Goal: Obtain resource: Obtain resource

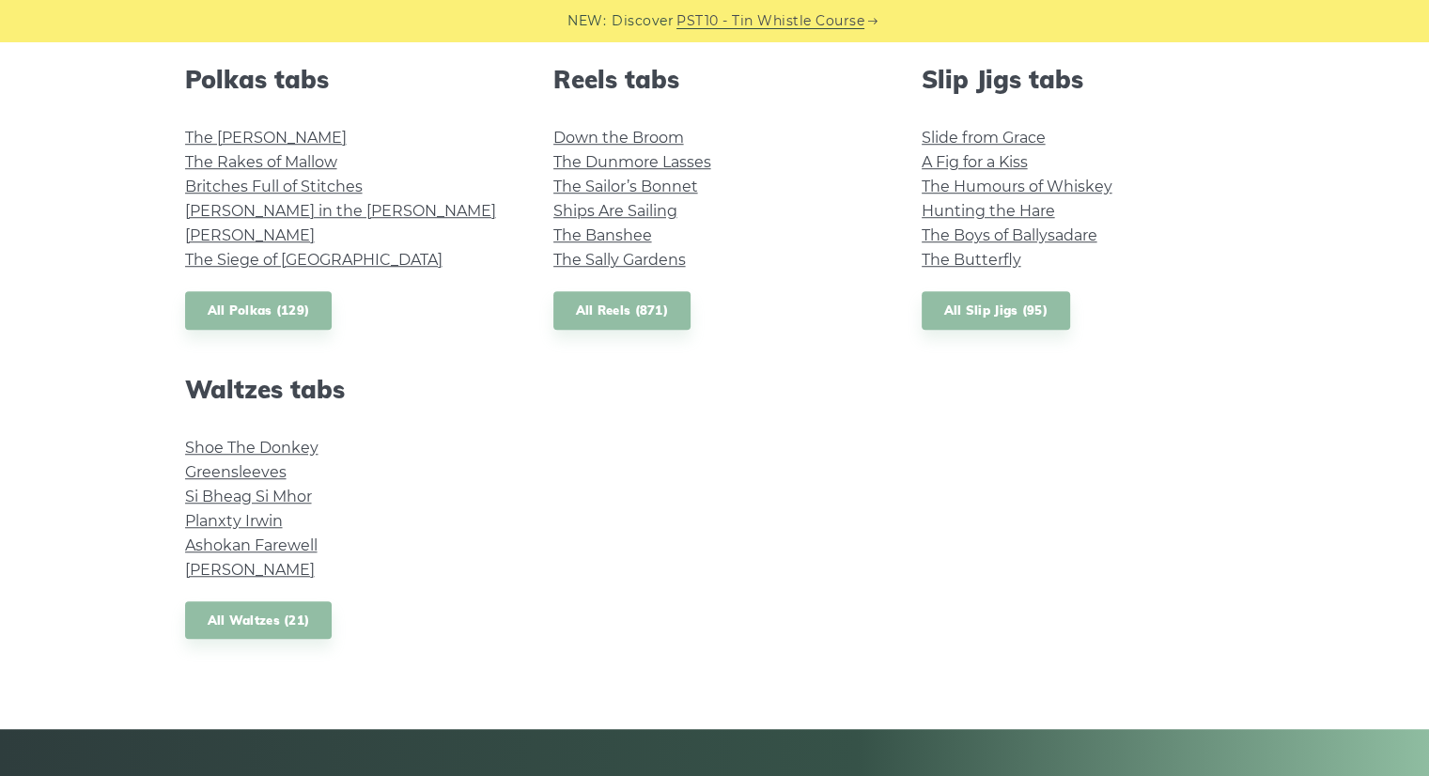
scroll to position [1366, 0]
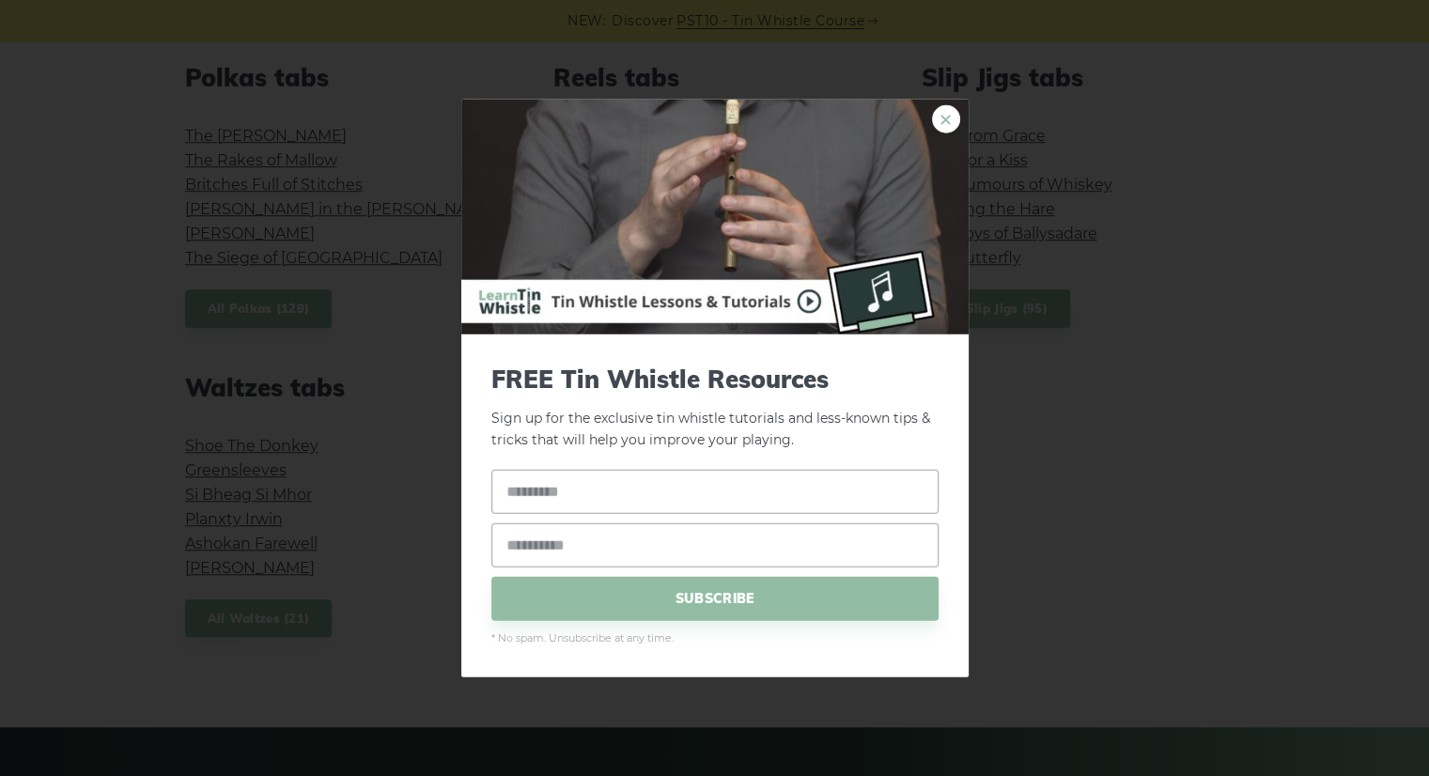
click at [941, 111] on link "×" at bounding box center [946, 119] width 28 height 28
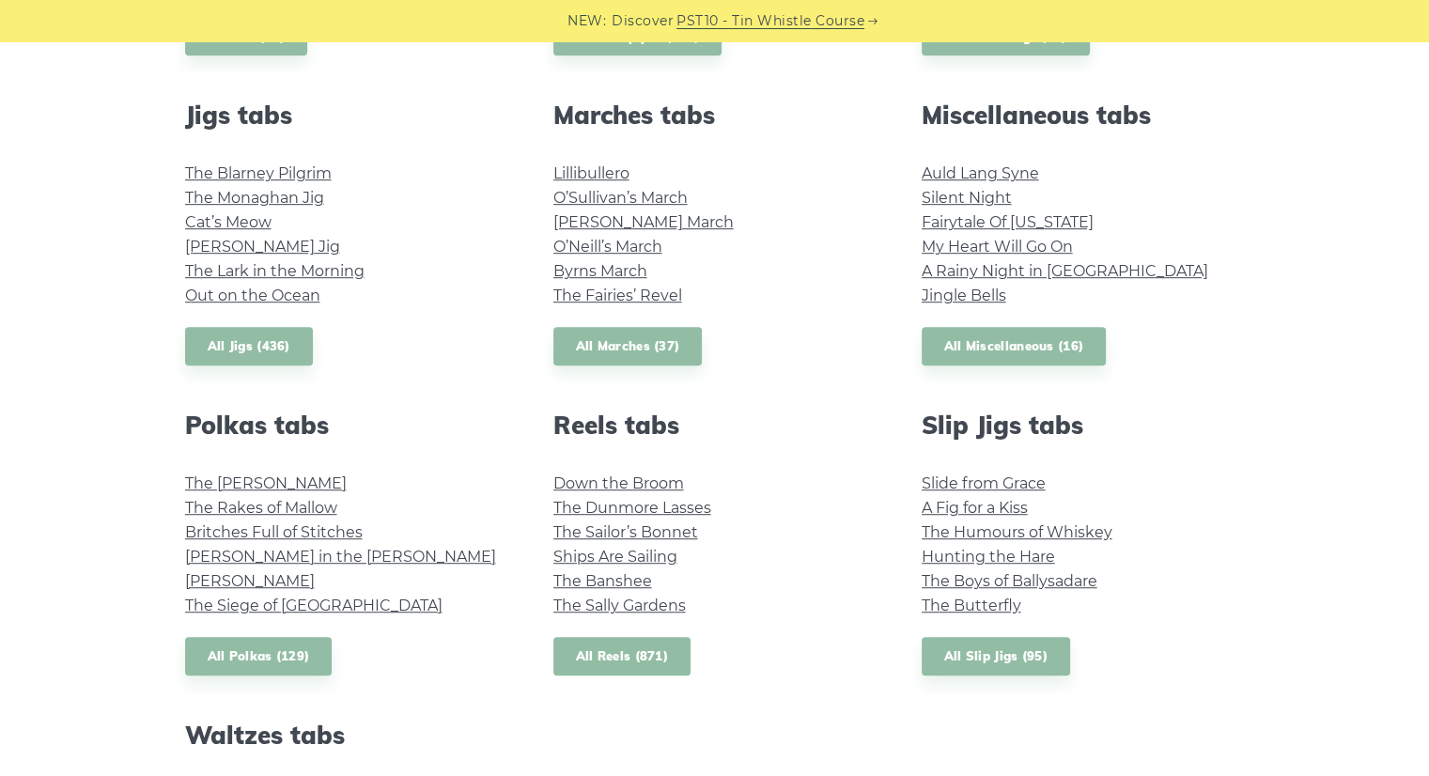
scroll to position [1017, 0]
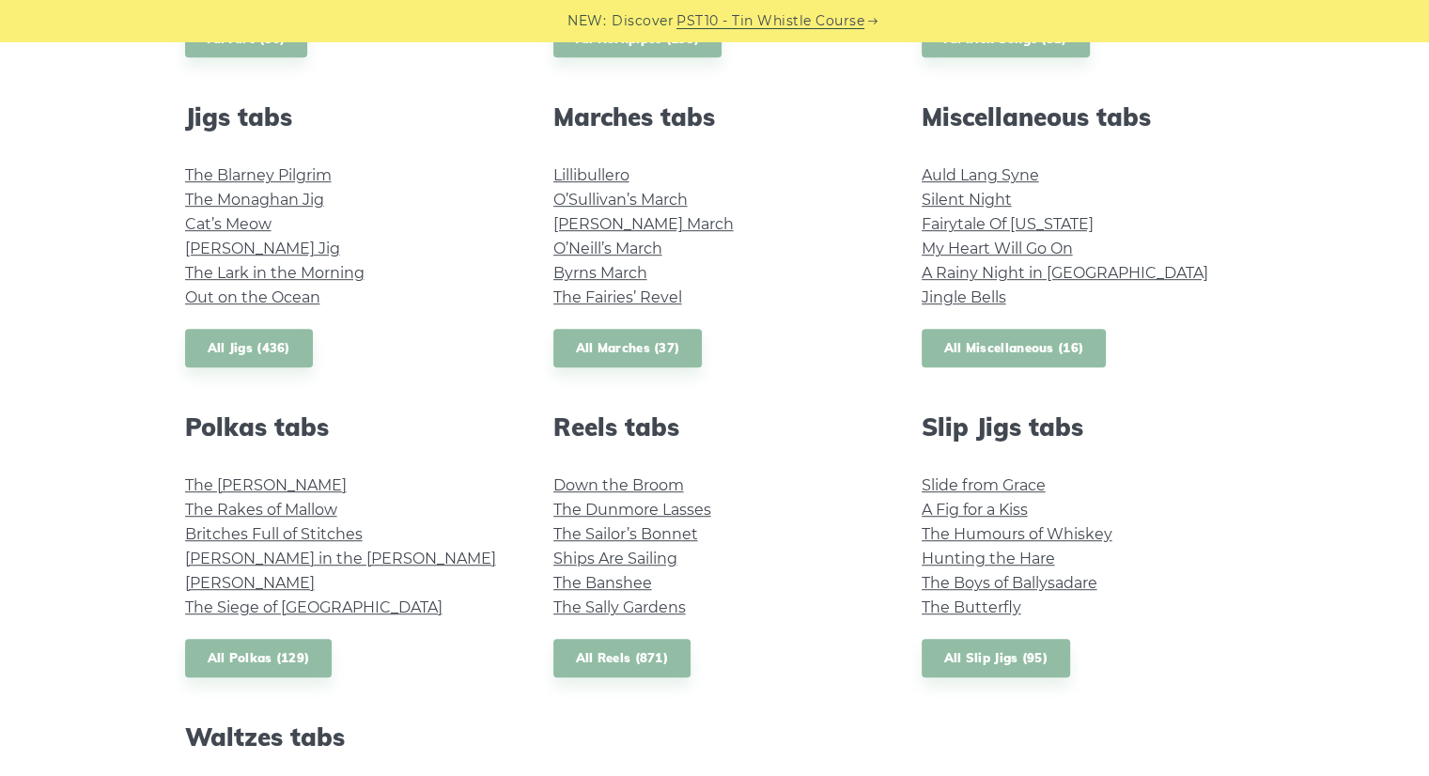
click at [989, 344] on link "All Miscellaneous (16)" at bounding box center [1014, 348] width 185 height 39
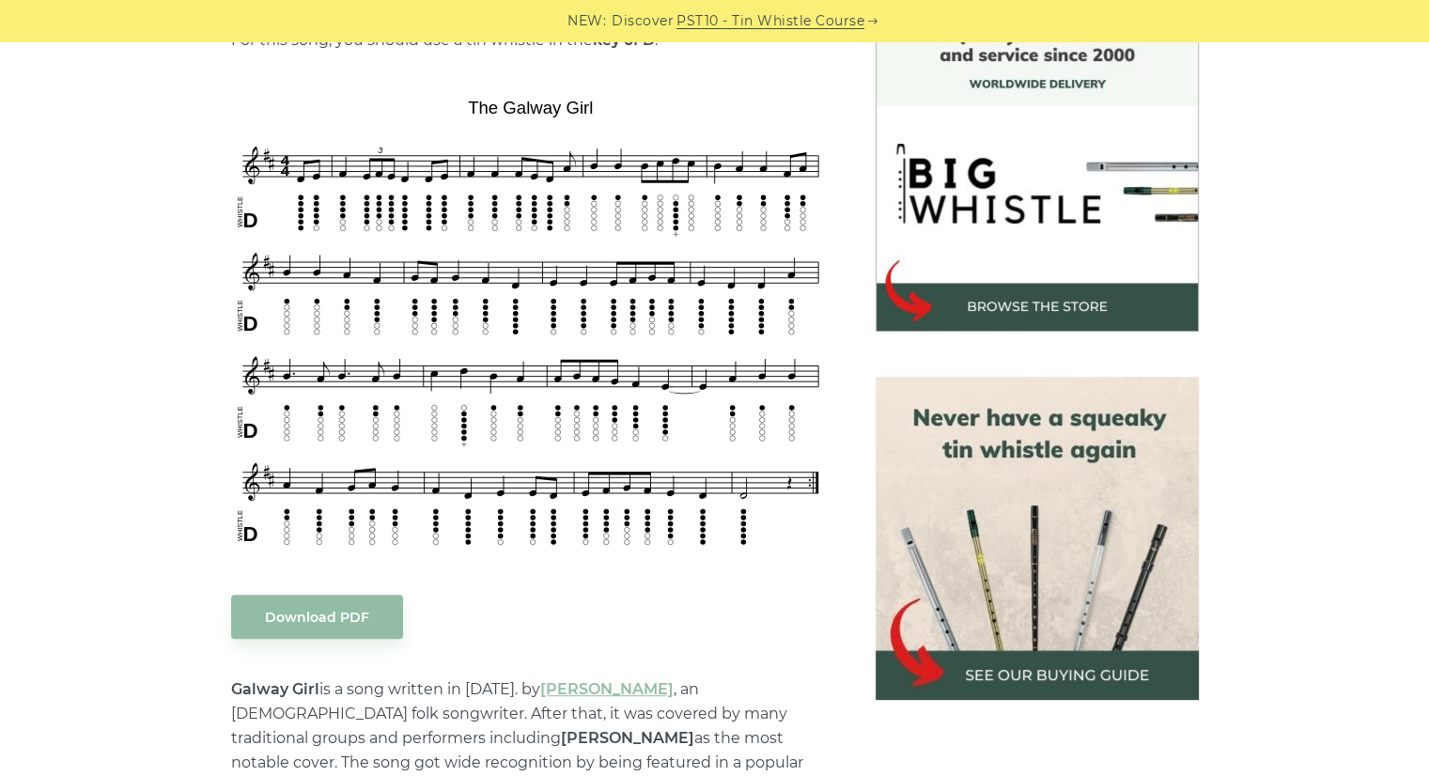
scroll to position [533, 0]
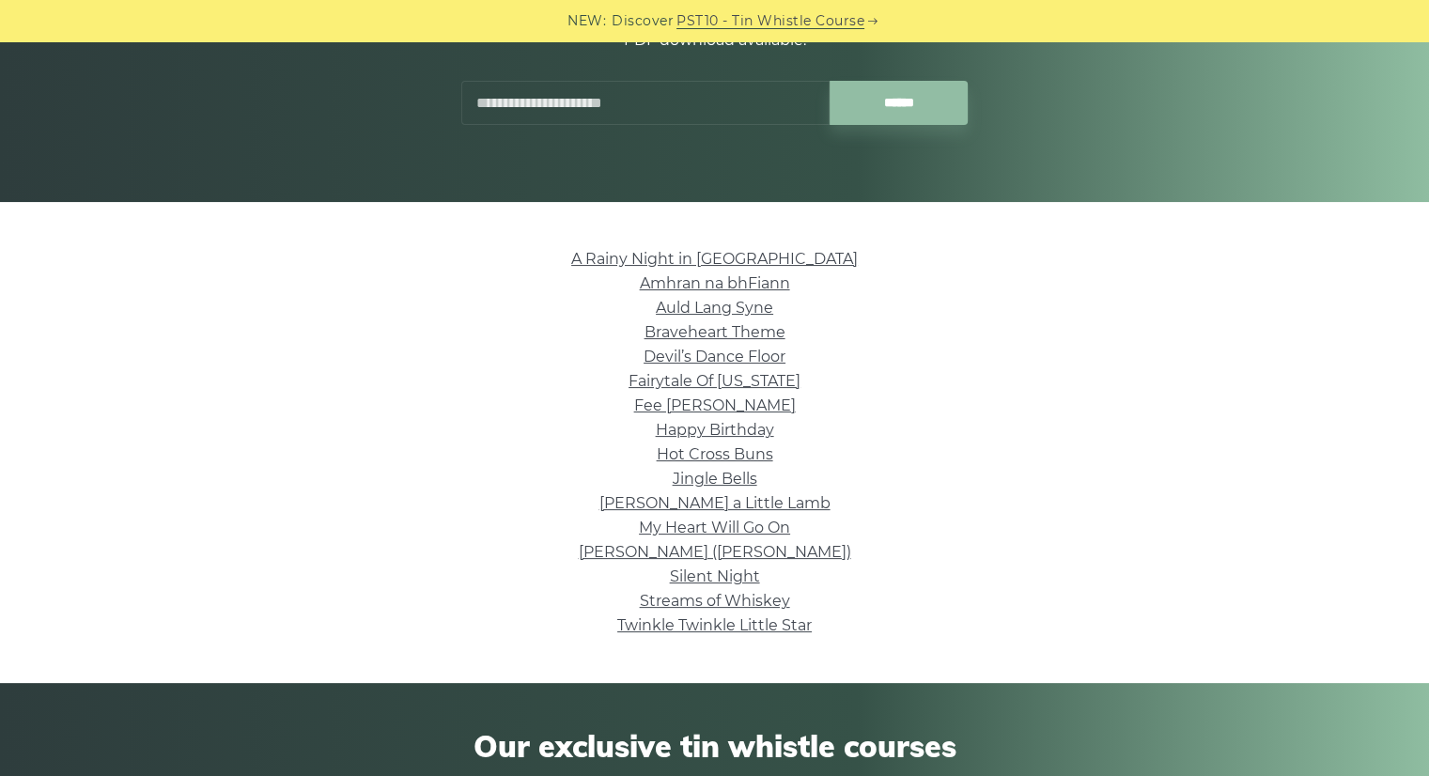
scroll to position [334, 0]
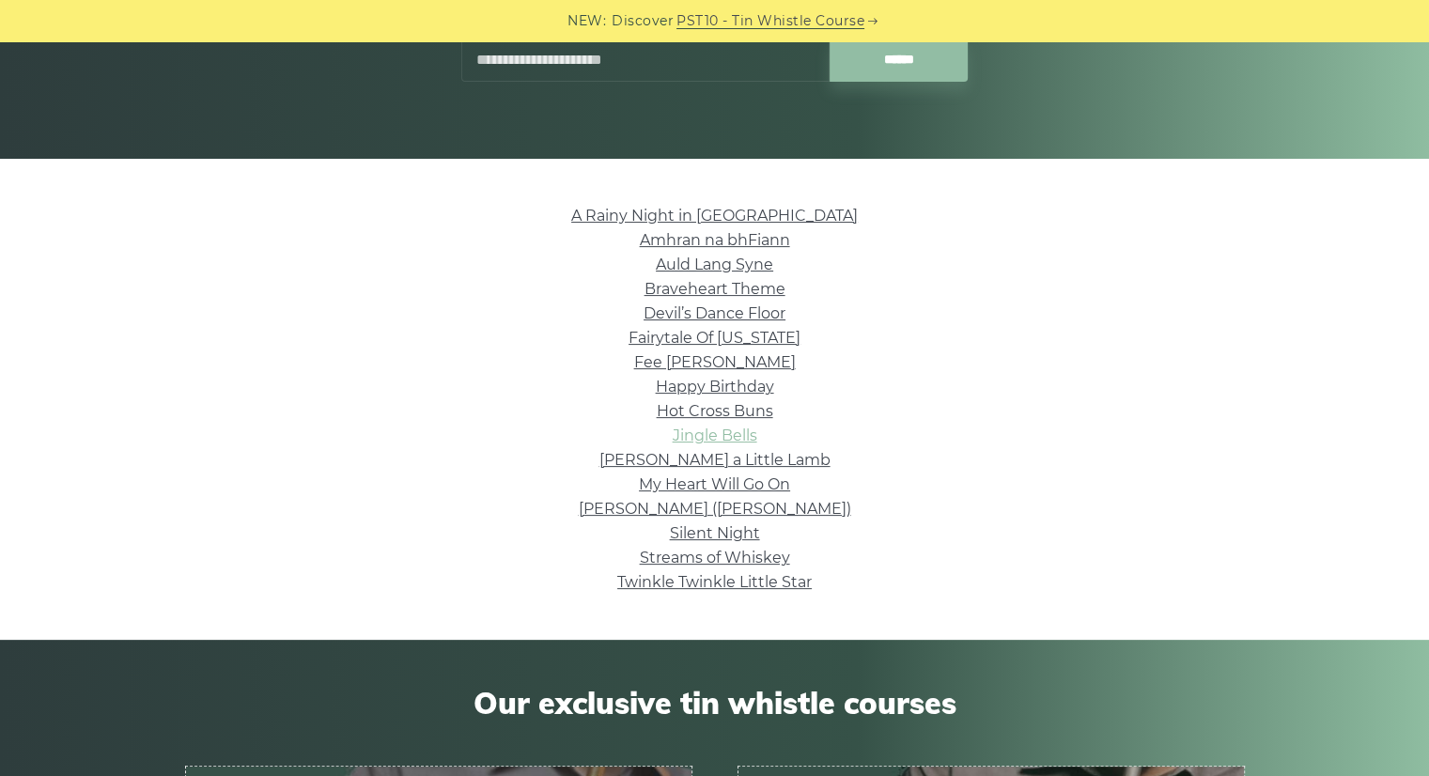
click at [733, 431] on link "Jingle Bells" at bounding box center [715, 436] width 85 height 18
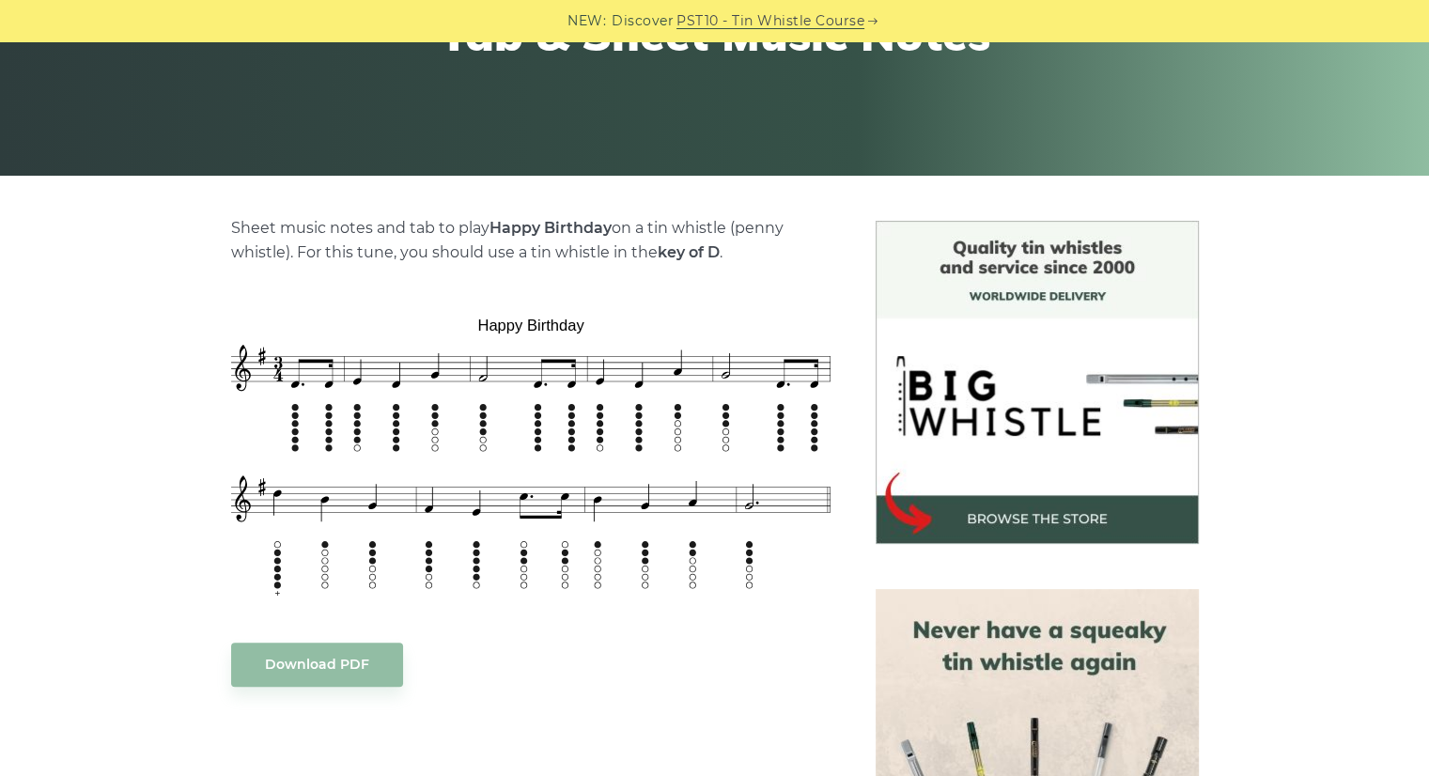
scroll to position [338, 0]
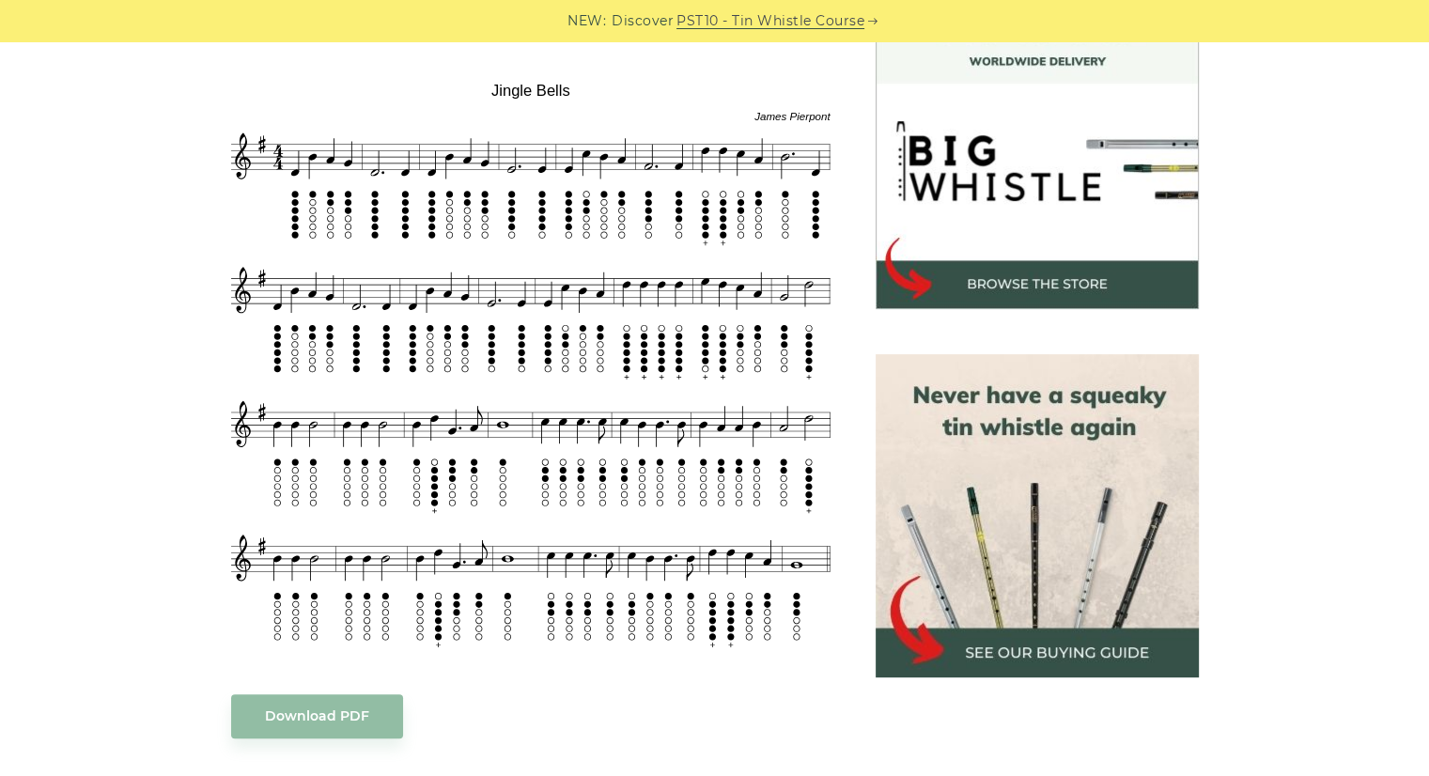
scroll to position [551, 0]
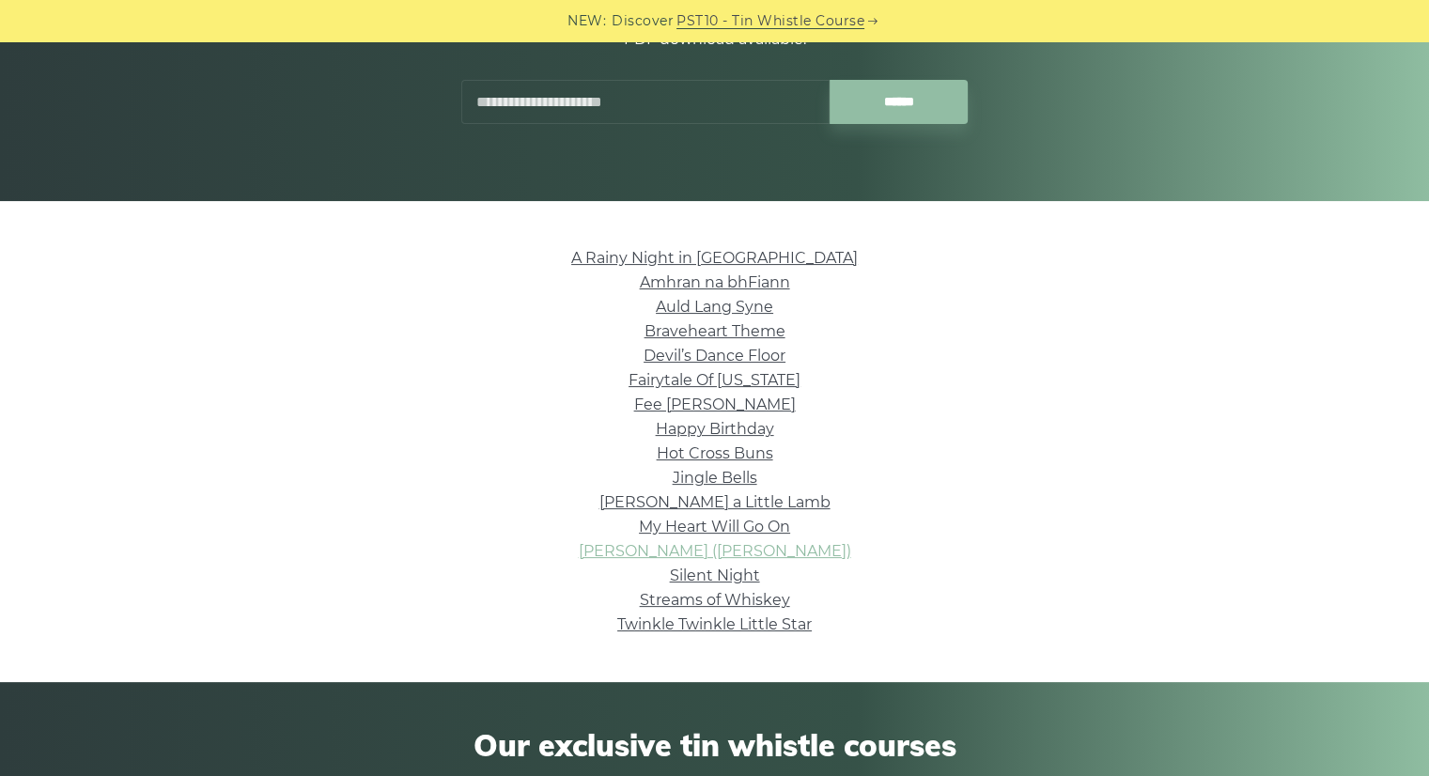
scroll to position [280, 0]
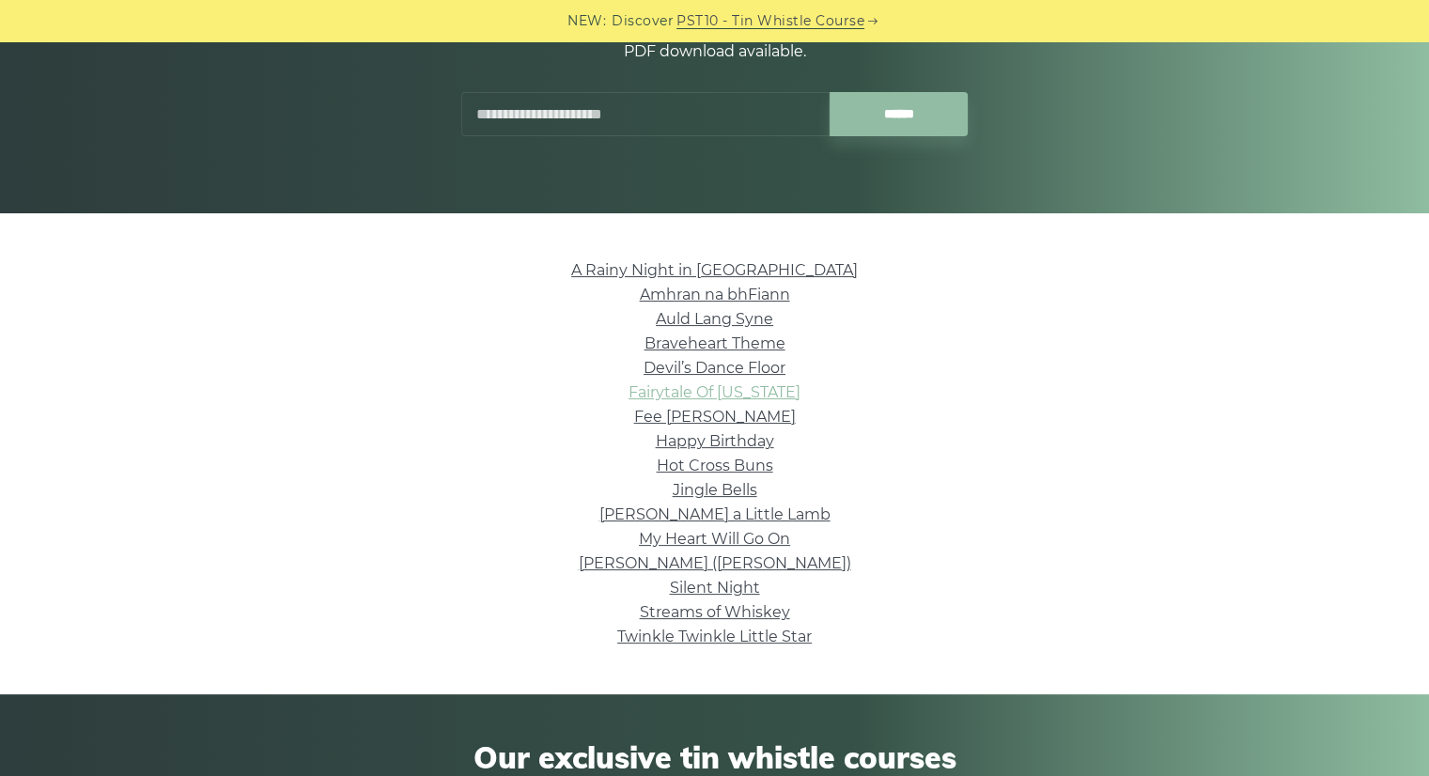
click at [751, 399] on link "Fairytale Of New York" at bounding box center [715, 392] width 172 height 18
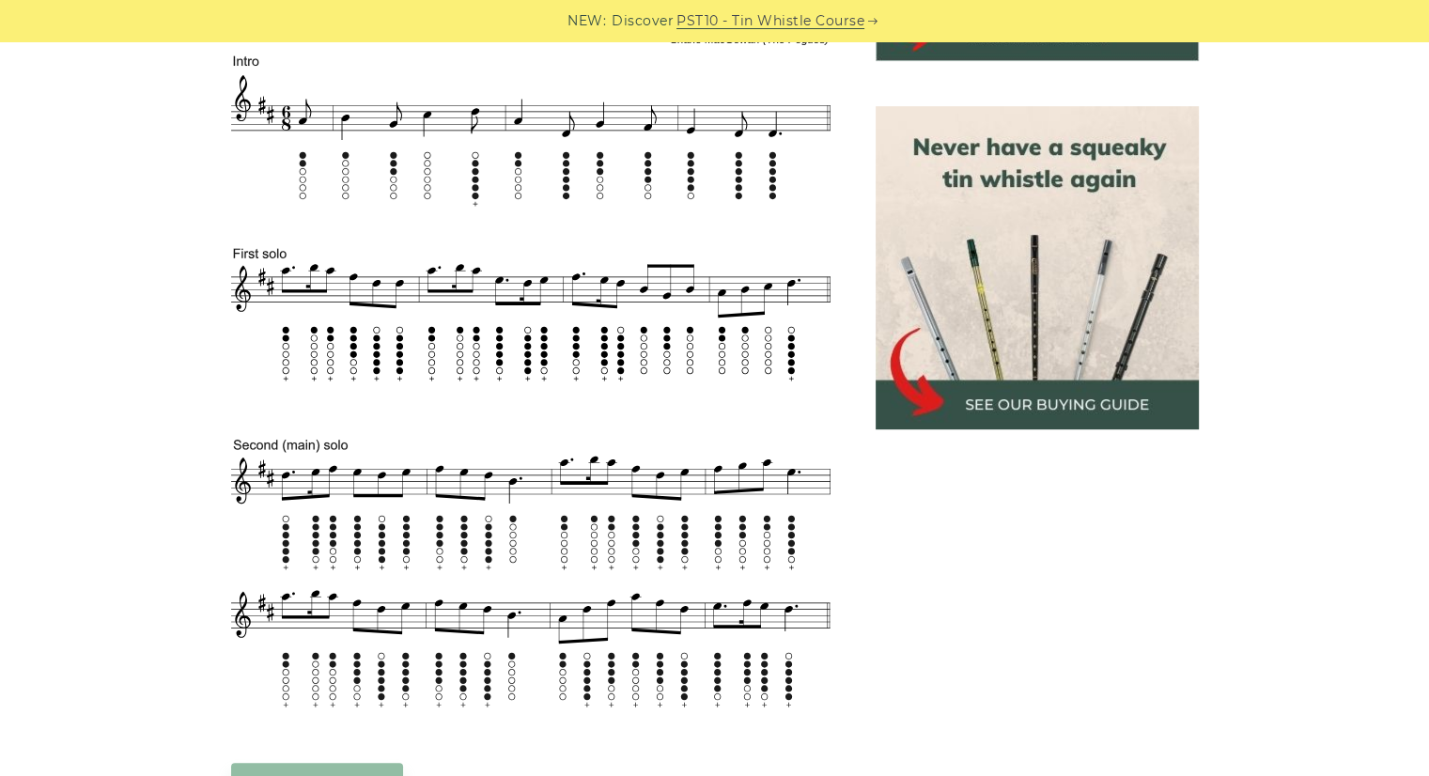
scroll to position [800, 0]
